Goal: Entertainment & Leisure: Consume media (video, audio)

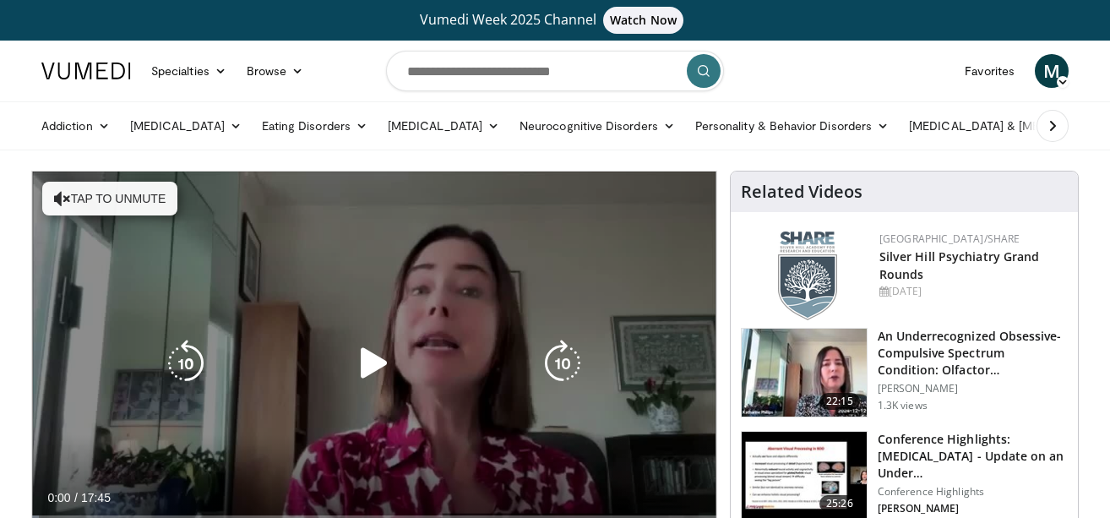
click at [371, 357] on icon "Video Player" at bounding box center [374, 363] width 47 height 47
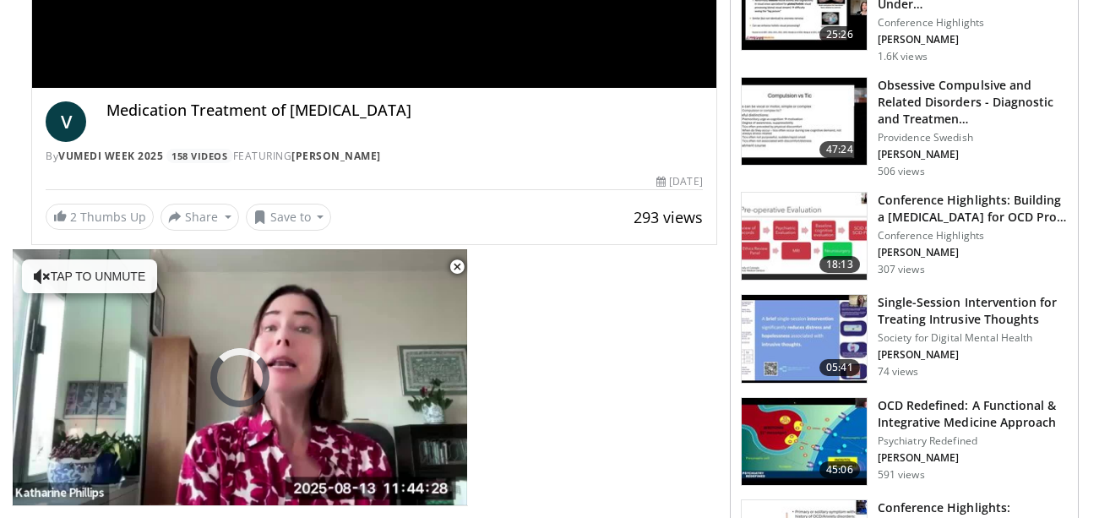
scroll to position [473, 0]
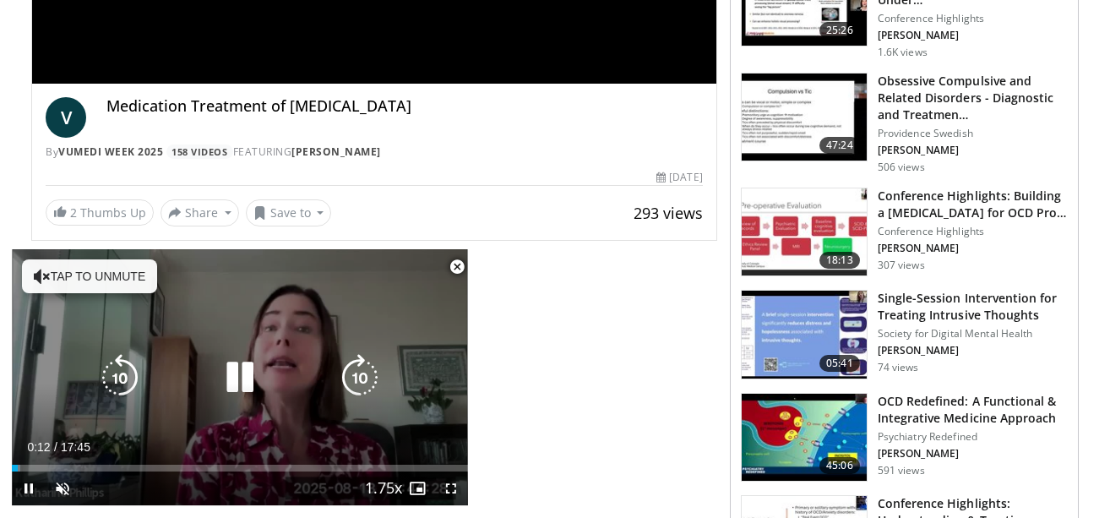
click at [386, 364] on div "10 seconds Tap to unmute" at bounding box center [240, 377] width 456 height 256
click at [394, 365] on div "10 seconds Tap to unmute" at bounding box center [240, 377] width 456 height 256
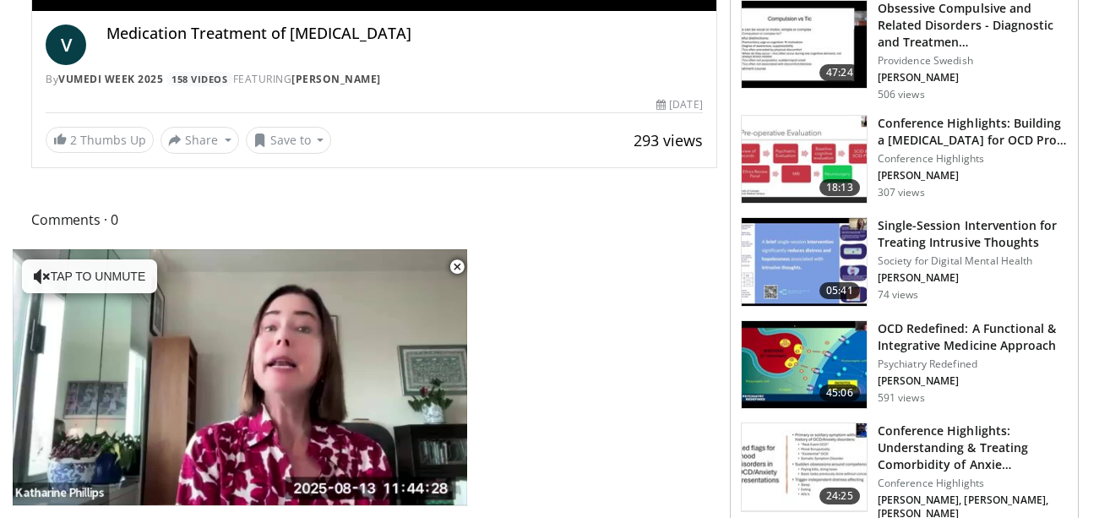
scroll to position [574, 0]
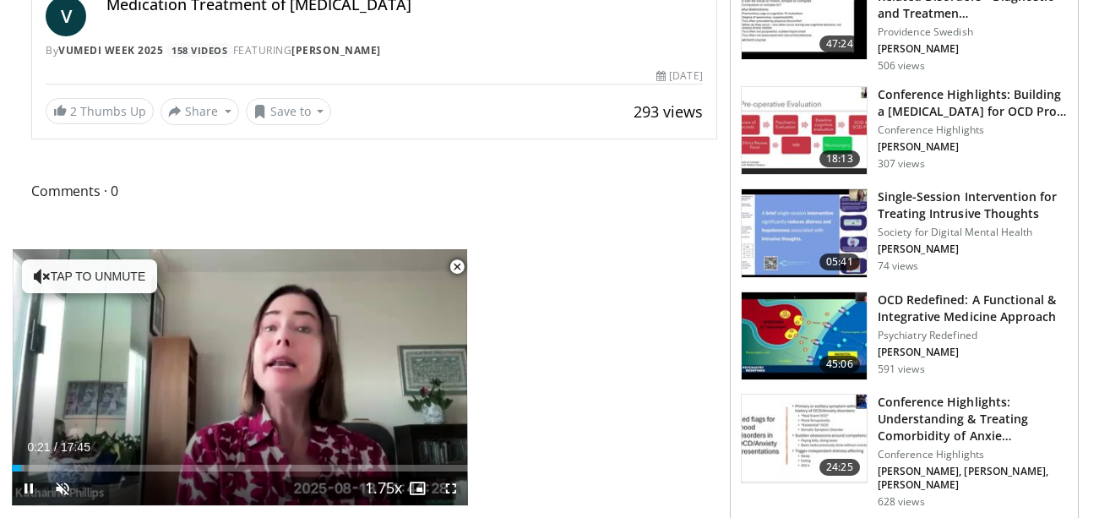
click at [454, 269] on span "Video Player" at bounding box center [457, 267] width 34 height 34
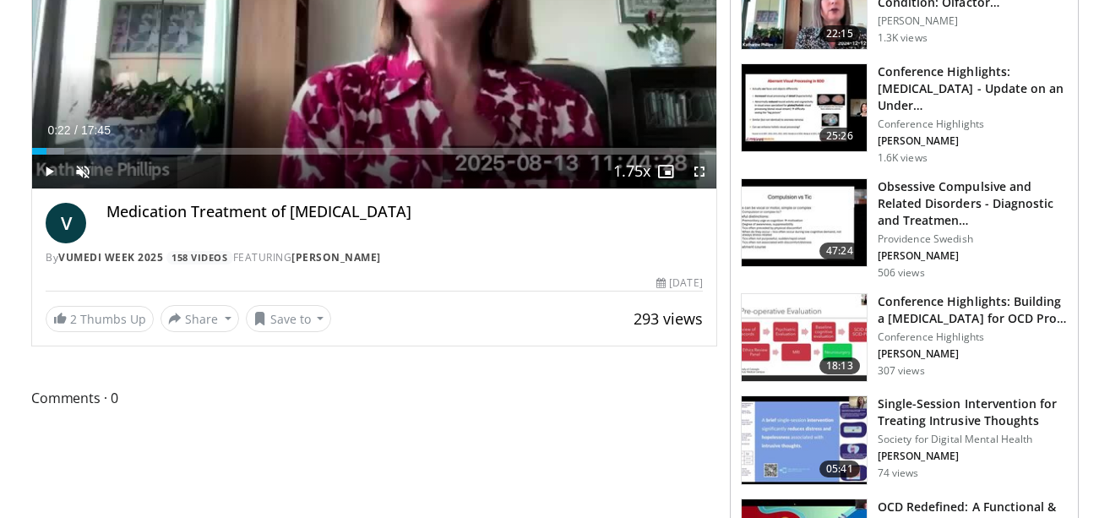
scroll to position [372, 0]
